Goal: Transaction & Acquisition: Purchase product/service

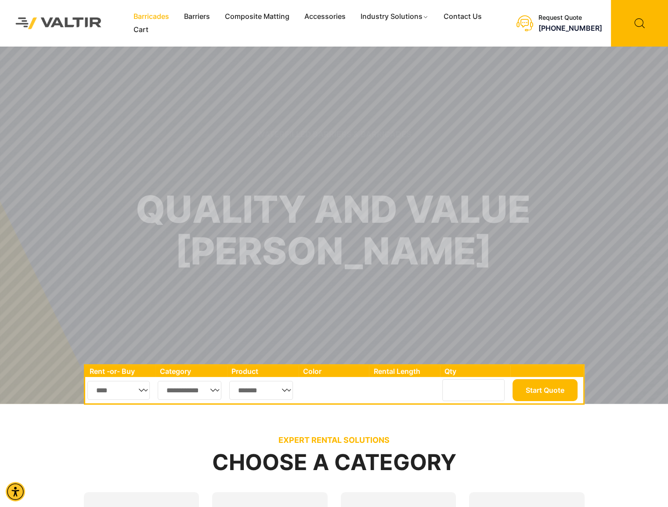
click at [167, 14] on link "Barricades" at bounding box center [151, 16] width 50 height 13
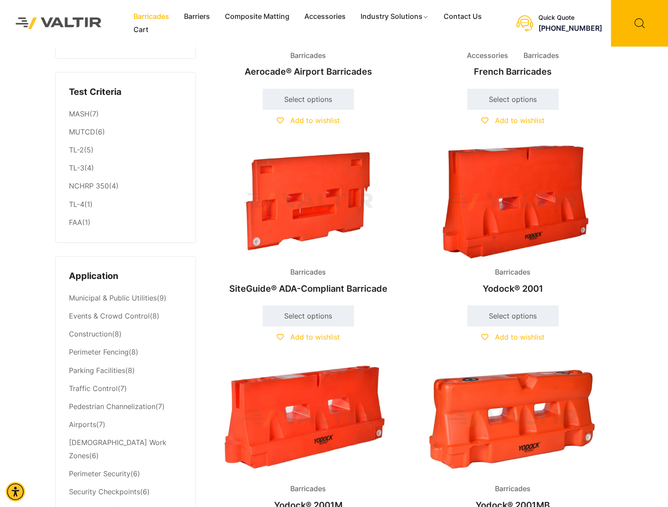
scroll to position [176, 0]
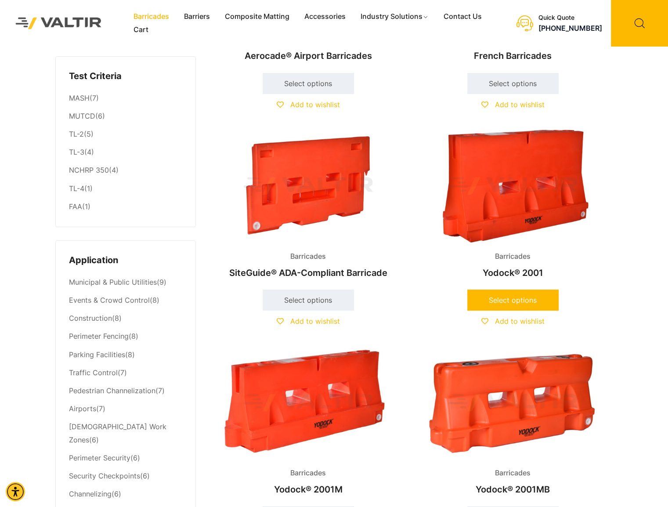
click at [520, 296] on link "Select options" at bounding box center [512, 299] width 91 height 21
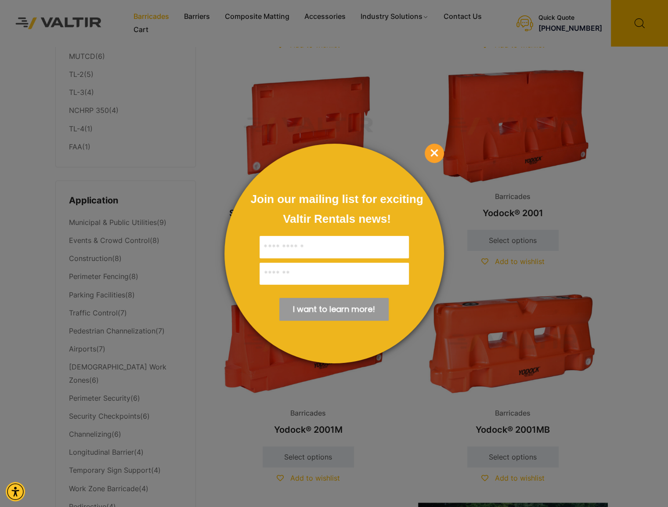
scroll to position [263, 0]
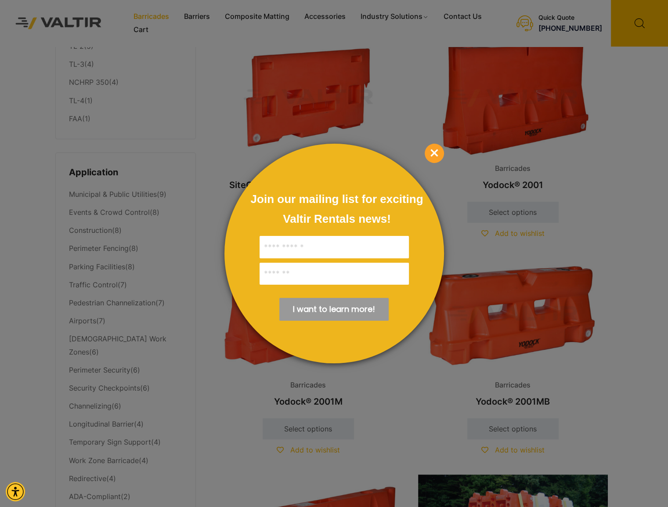
click at [437, 150] on span "×" at bounding box center [434, 153] width 19 height 19
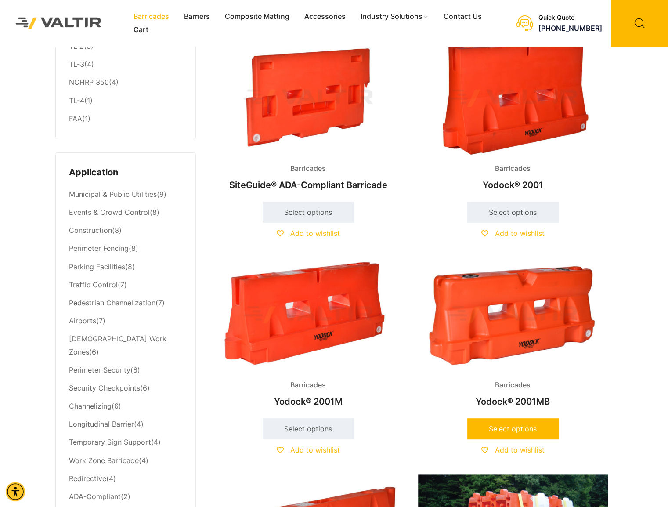
click at [523, 434] on link "Select options" at bounding box center [512, 428] width 91 height 21
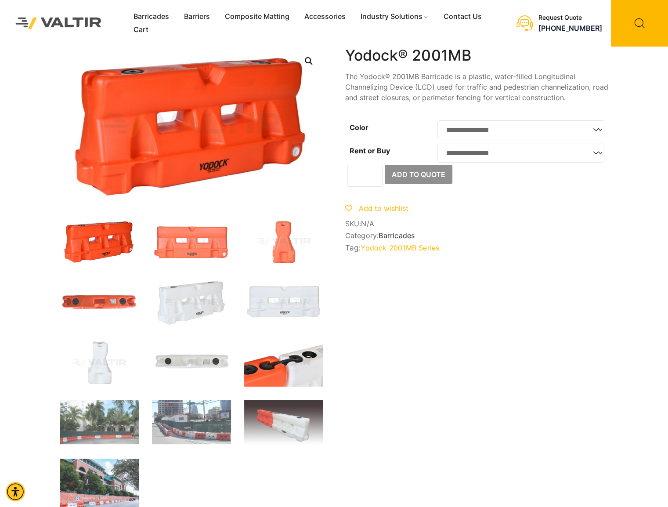
click at [307, 356] on img at bounding box center [283, 362] width 79 height 47
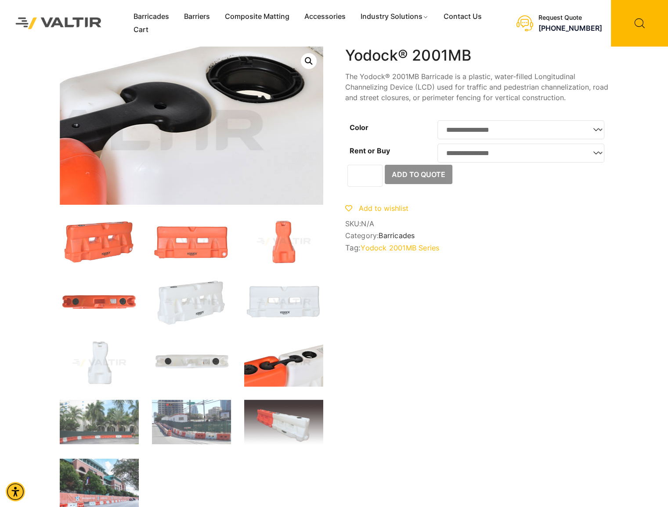
click at [298, 117] on img at bounding box center [84, 134] width 527 height 316
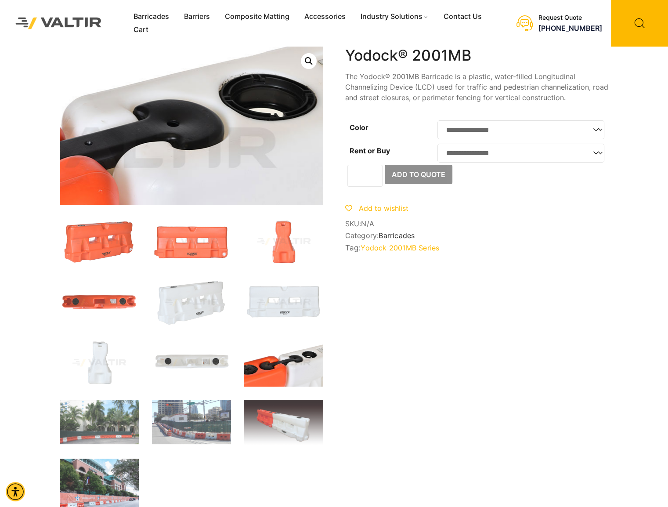
click at [285, 99] on img at bounding box center [97, 152] width 527 height 316
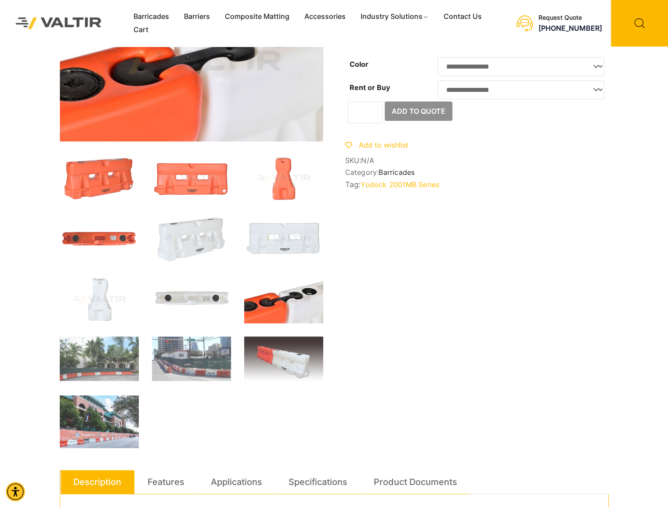
scroll to position [88, 0]
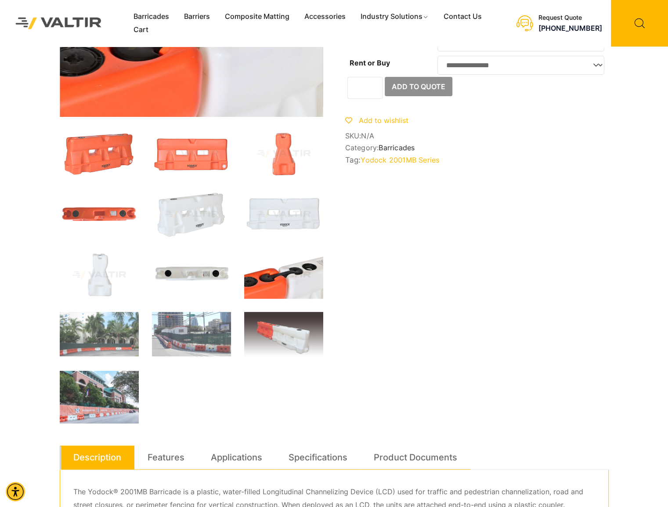
click at [213, 268] on img at bounding box center [191, 274] width 79 height 47
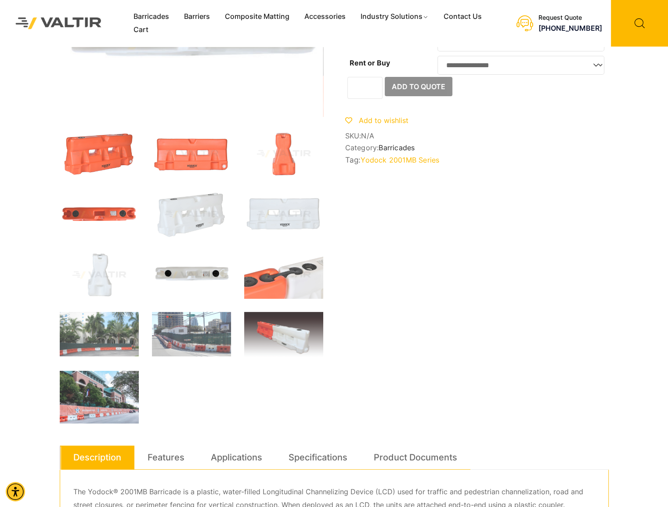
scroll to position [44, 0]
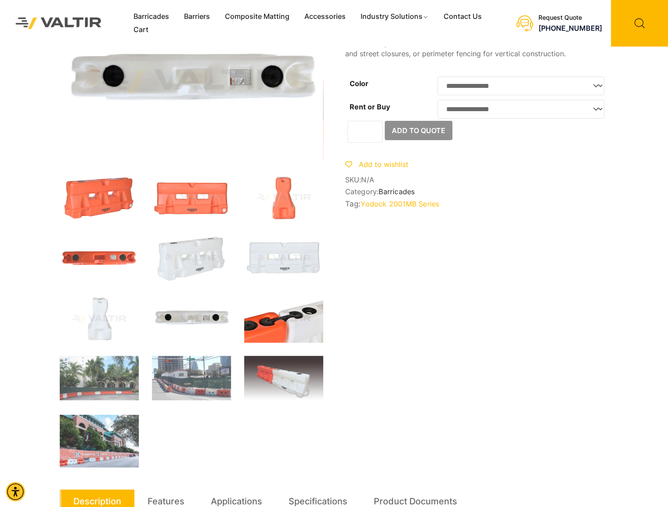
click at [285, 319] on img at bounding box center [283, 318] width 79 height 47
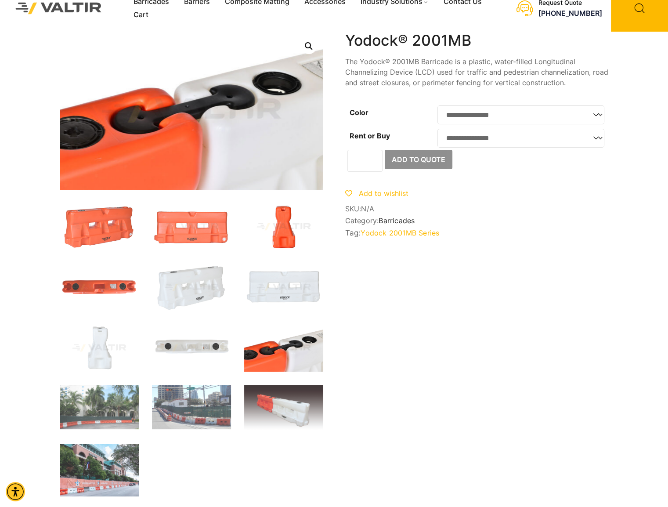
scroll to position [0, 0]
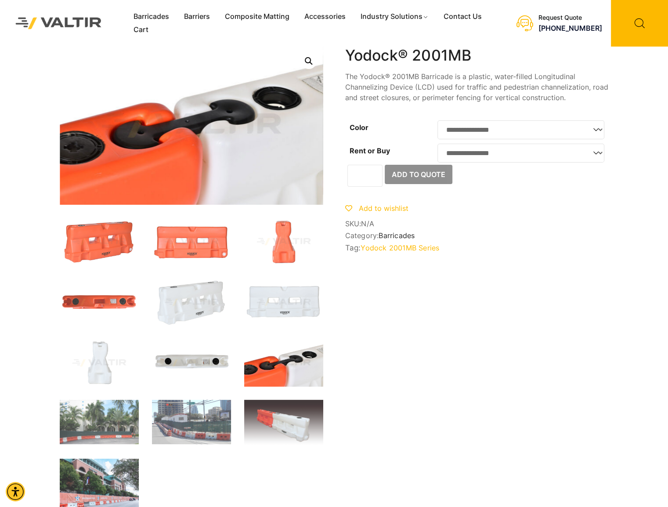
click at [202, 355] on img at bounding box center [191, 362] width 79 height 47
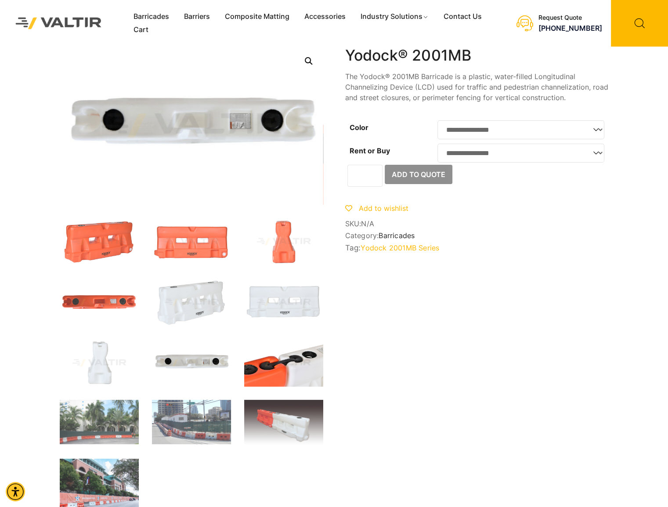
click at [264, 373] on img at bounding box center [283, 362] width 79 height 47
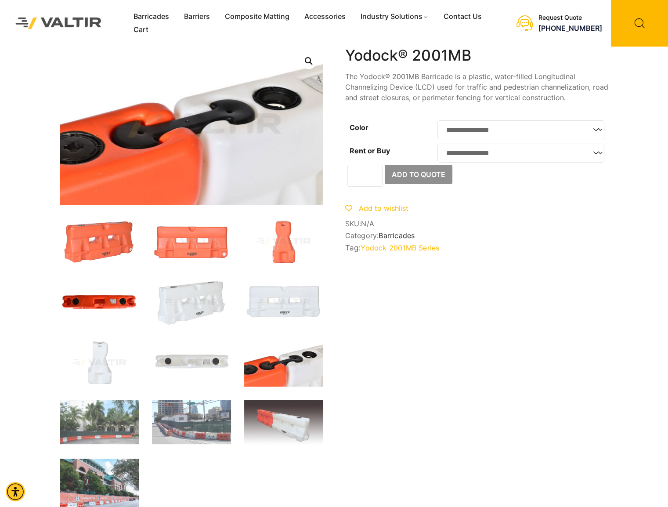
click at [127, 298] on img at bounding box center [99, 301] width 79 height 47
